Goal: Task Accomplishment & Management: Complete application form

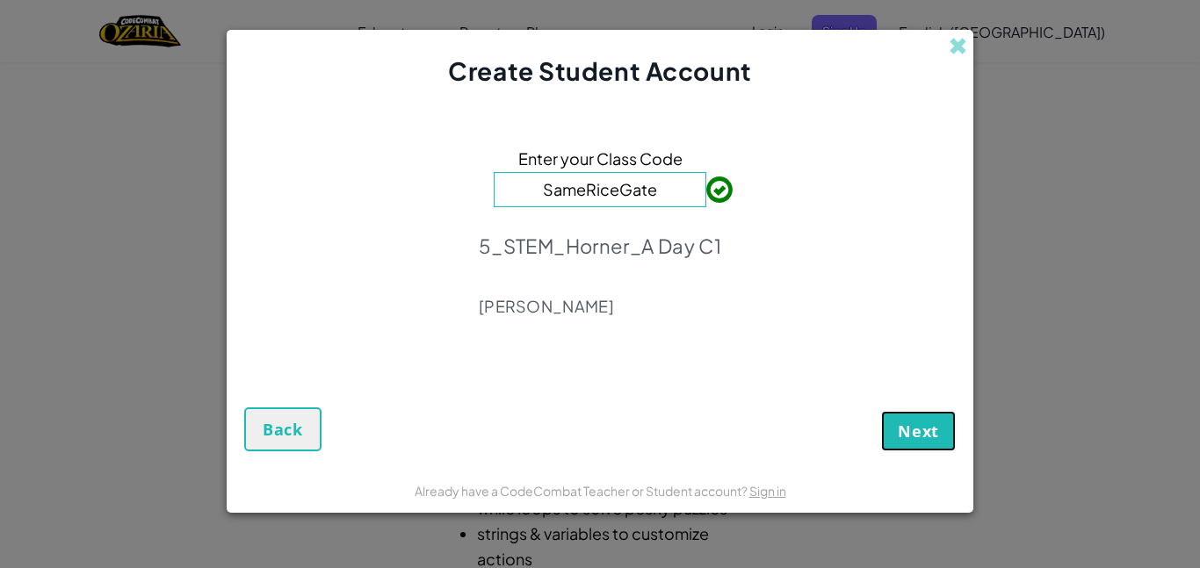
click at [905, 415] on button "Next" at bounding box center [918, 431] width 75 height 40
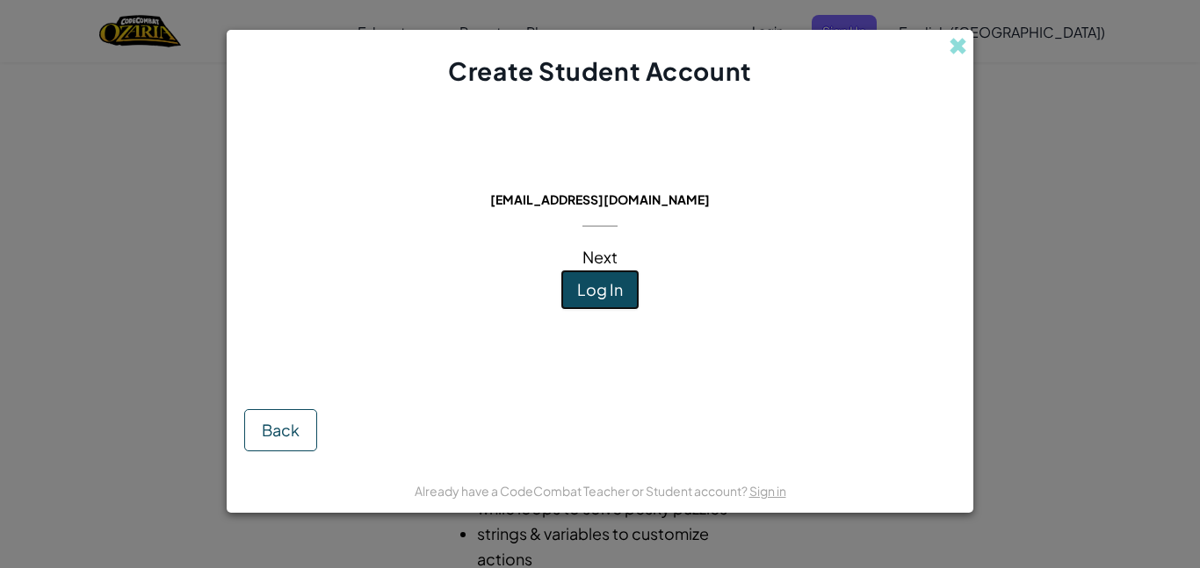
click at [590, 292] on span "Log In" at bounding box center [600, 289] width 46 height 20
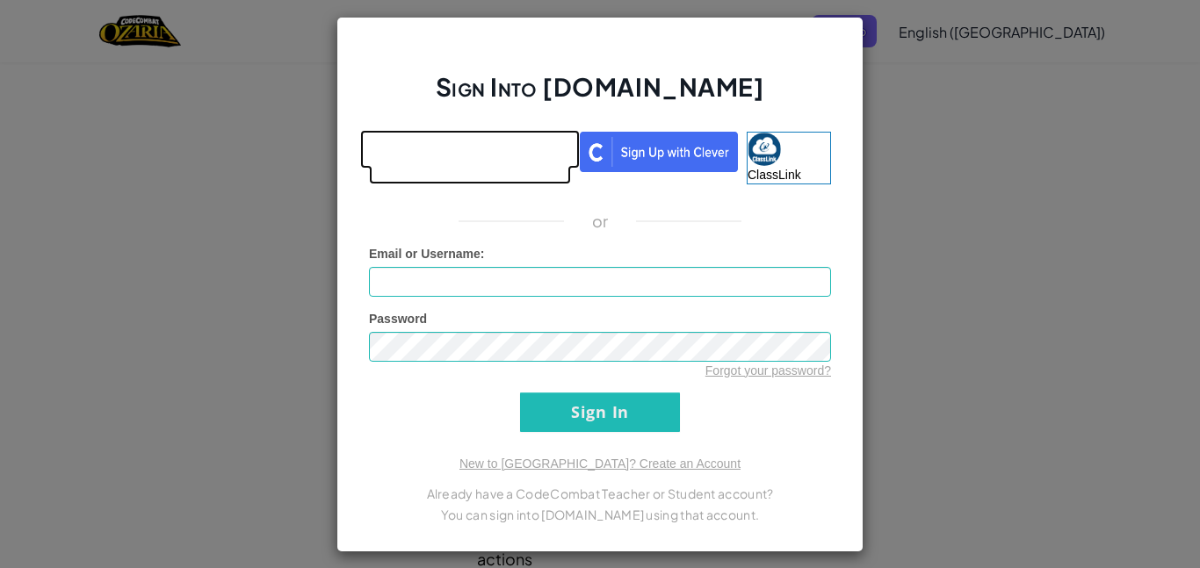
click at [525, 169] on link at bounding box center [470, 158] width 202 height 53
